Goal: Complete application form

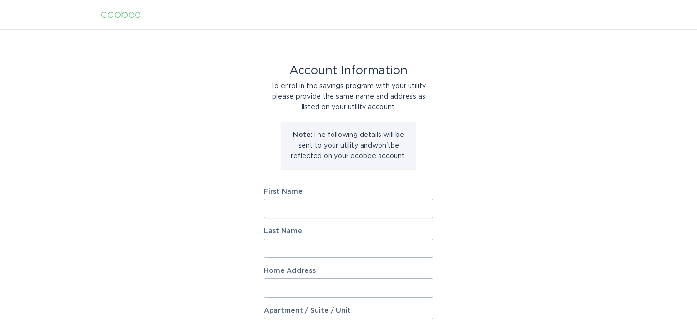
click at [326, 205] on input "First Name" at bounding box center [348, 208] width 169 height 19
type input "Tiffany"
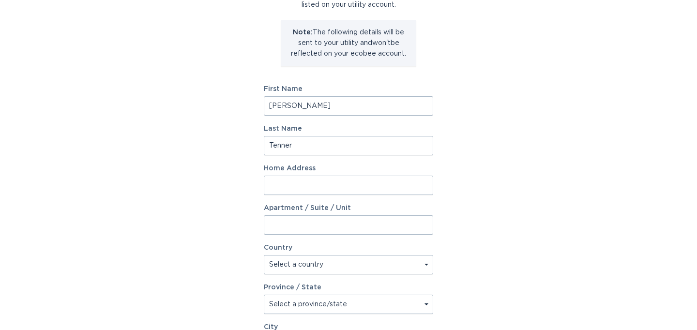
scroll to position [109, 0]
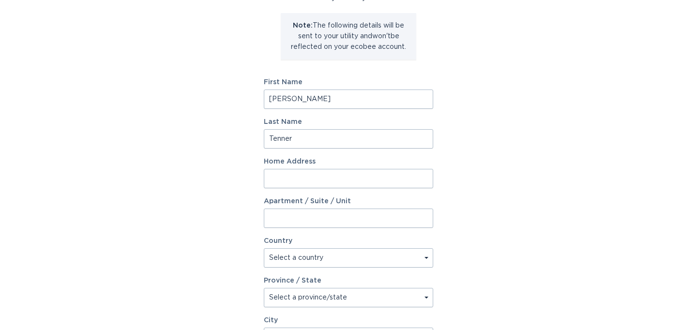
type input "Tenner"
click at [350, 182] on input "Home Address" at bounding box center [348, 178] width 169 height 19
type input "3736 Fisher Ferry Road"
select select "US"
select select "MS"
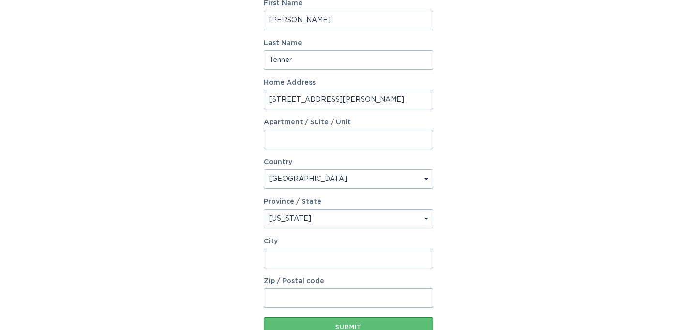
scroll to position [189, 0]
type input "Vicksburg"
click at [327, 293] on input "Zip / Postal code" at bounding box center [348, 296] width 169 height 19
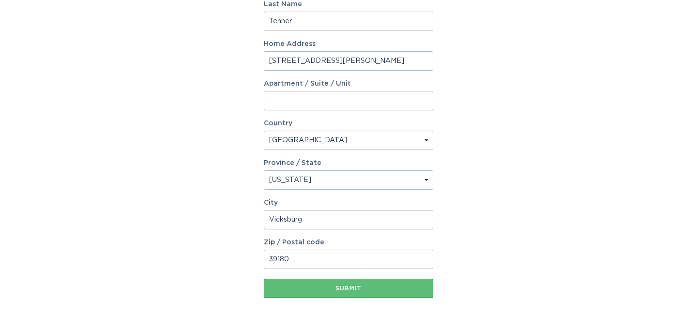
scroll to position [234, 0]
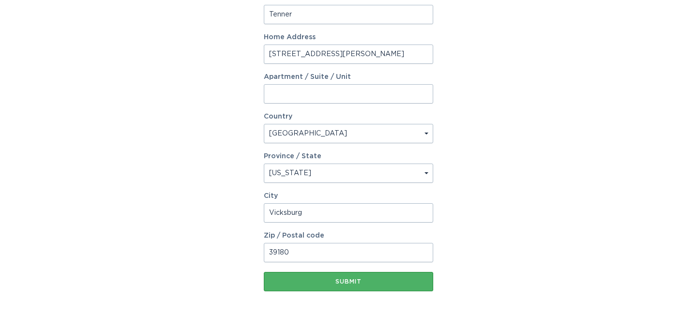
type input "39180"
click at [323, 283] on div "Submit" at bounding box center [348, 282] width 160 height 6
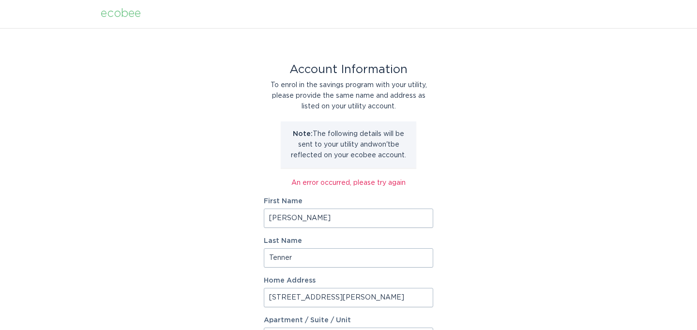
scroll to position [0, 0]
click at [291, 217] on input "Tiffany" at bounding box center [348, 218] width 169 height 19
type input "Charles"
click at [292, 263] on input "Tenner" at bounding box center [348, 258] width 169 height 19
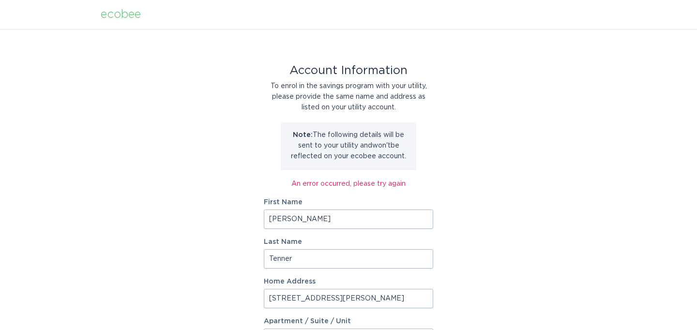
click at [292, 261] on input "Tenner" at bounding box center [348, 258] width 169 height 19
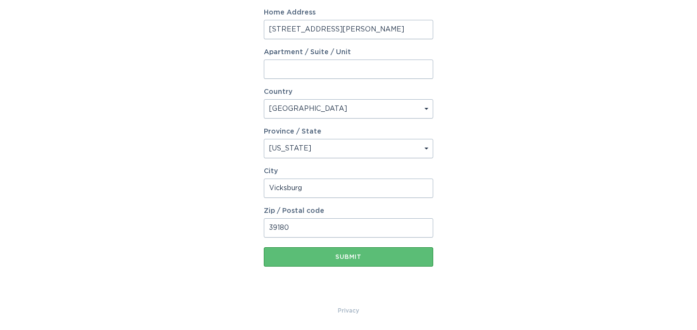
scroll to position [269, 0]
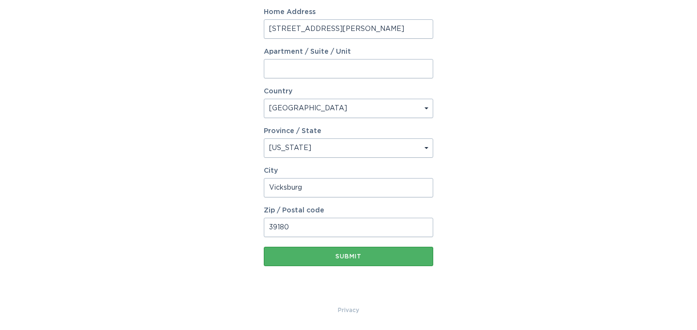
type input "Pendleton"
click at [289, 255] on div "Submit" at bounding box center [348, 256] width 160 height 6
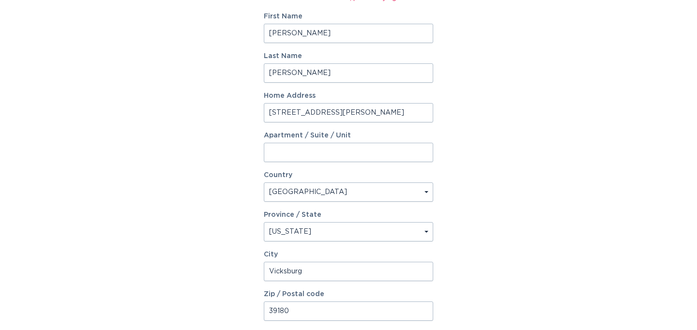
scroll to position [0, 0]
